Goal: Information Seeking & Learning: Learn about a topic

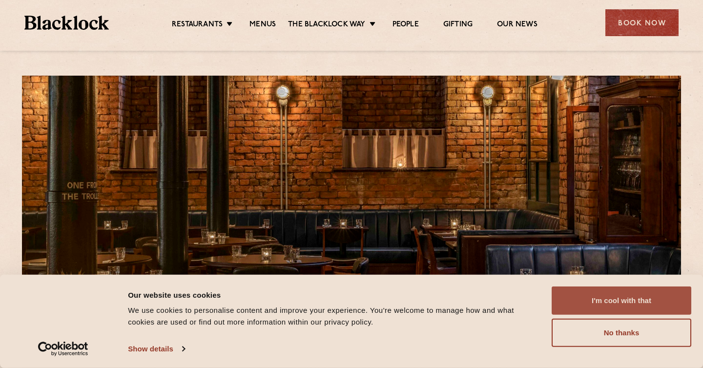
click at [636, 303] on button "I'm cool with that" at bounding box center [622, 301] width 140 height 28
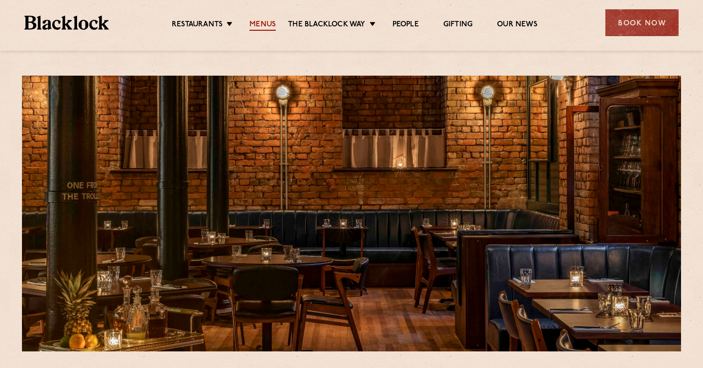
click at [266, 24] on link "Menus" at bounding box center [263, 25] width 26 height 11
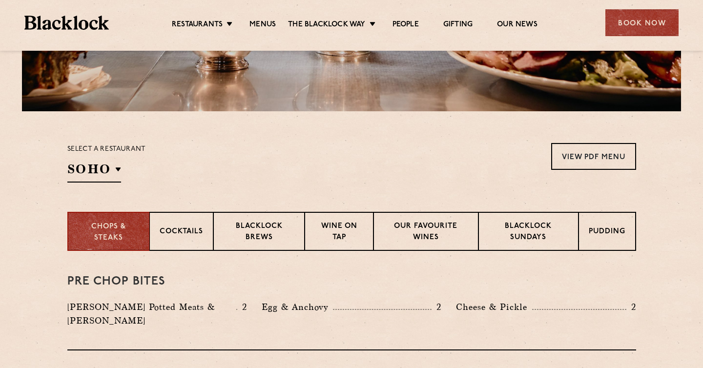
scroll to position [263, 0]
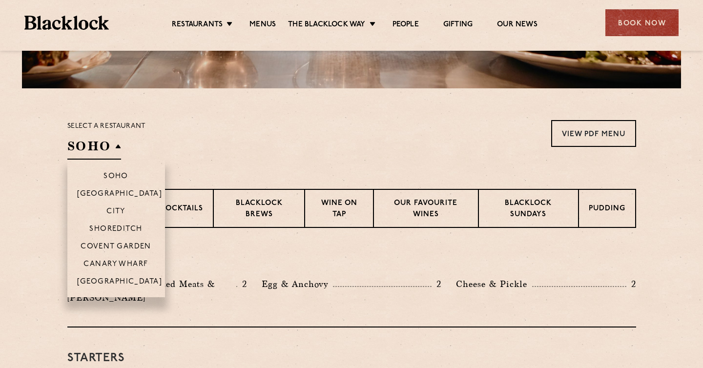
click at [108, 140] on h2 "SOHO" at bounding box center [94, 149] width 54 height 22
click at [121, 276] on li "[GEOGRAPHIC_DATA]" at bounding box center [116, 285] width 98 height 25
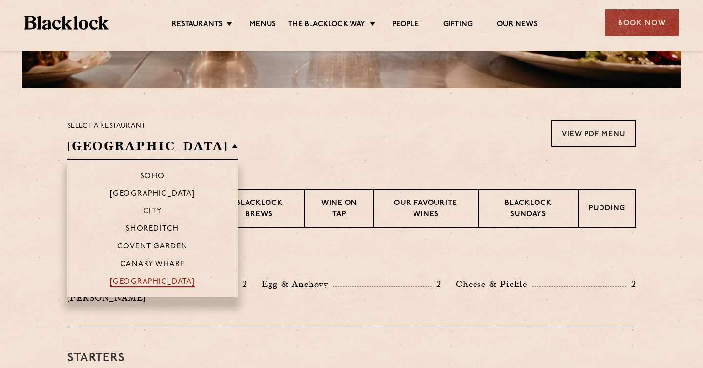
click at [118, 281] on p "[GEOGRAPHIC_DATA]" at bounding box center [152, 283] width 85 height 10
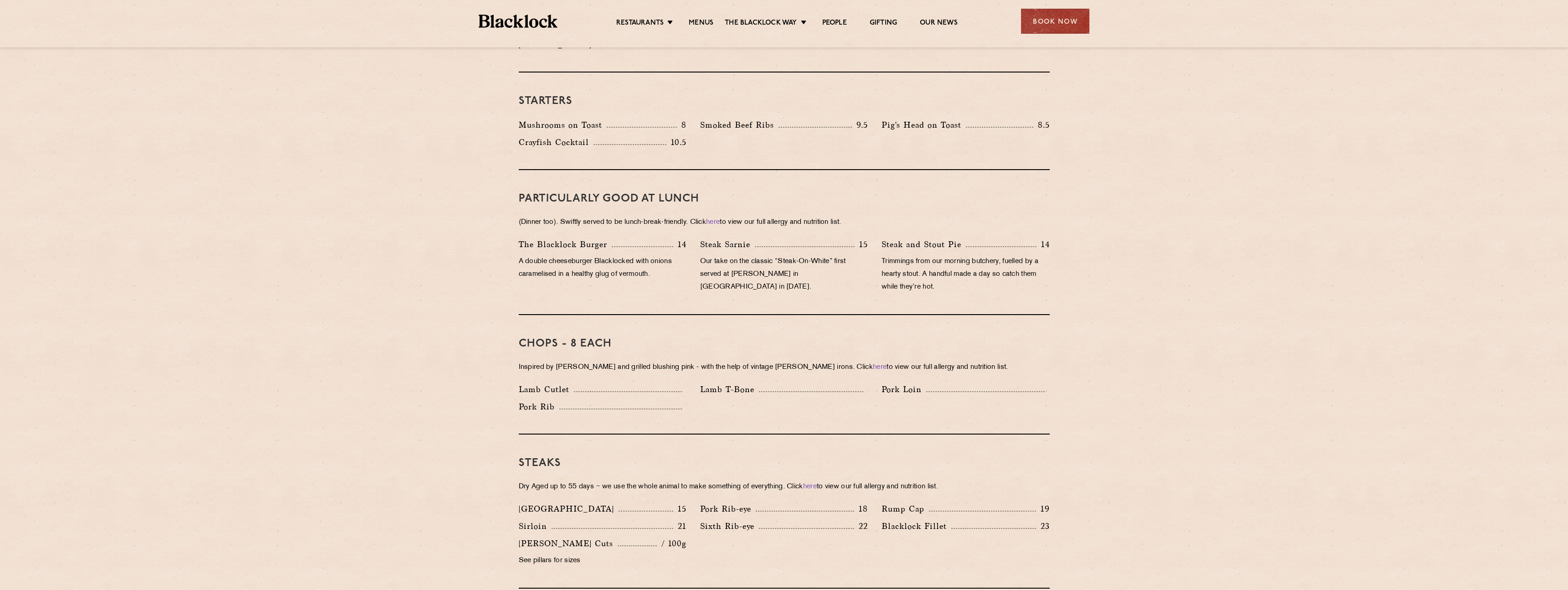
scroll to position [478, 0]
